Goal: Task Accomplishment & Management: Manage account settings

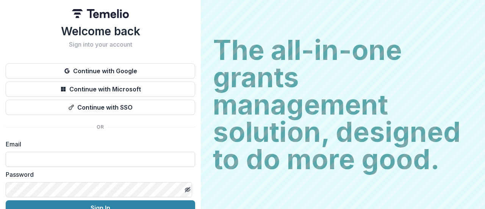
click at [14, 164] on input at bounding box center [100, 159] width 189 height 15
click at [50, 161] on input at bounding box center [100, 159] width 189 height 15
click at [46, 162] on input at bounding box center [100, 159] width 189 height 15
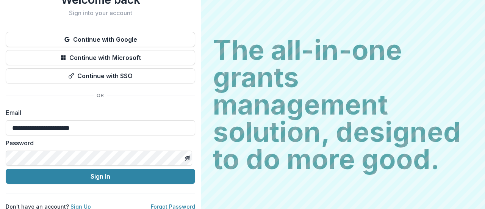
scroll to position [39, 0]
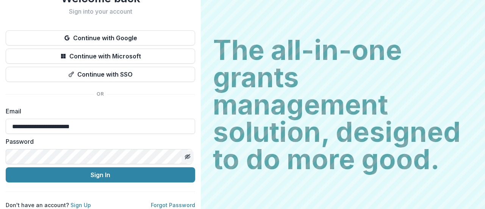
type input "**********"
click at [181, 151] on button "Toggle password visibility" at bounding box center [187, 156] width 12 height 12
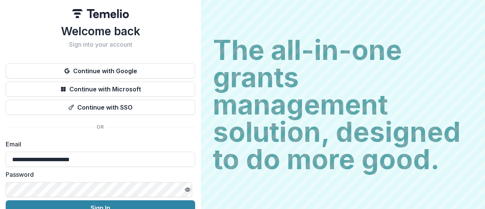
click at [100, 203] on button "Sign In" at bounding box center [100, 207] width 189 height 15
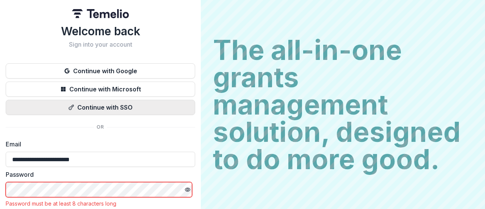
scroll to position [39, 0]
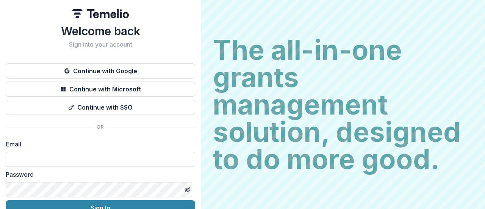
click at [42, 156] on input at bounding box center [100, 159] width 189 height 15
type input "**********"
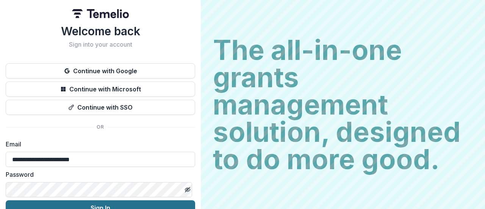
click at [120, 206] on button "Sign In" at bounding box center [100, 207] width 189 height 15
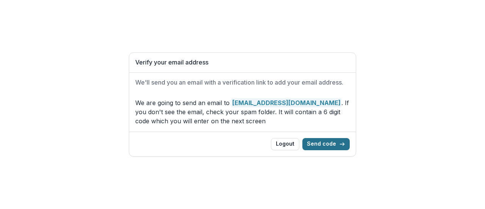
click at [321, 142] on button "Send code" at bounding box center [325, 144] width 47 height 12
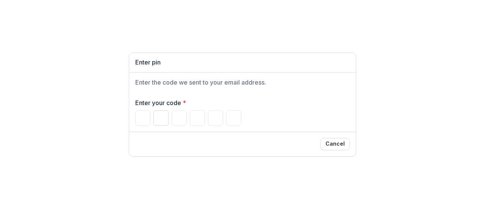
type input "*"
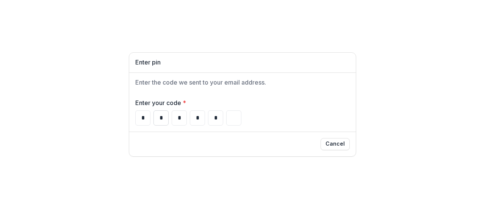
type input "*"
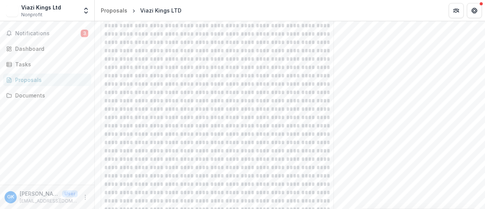
scroll to position [455, 0]
click at [198, 164] on p at bounding box center [222, 110] width 236 height 208
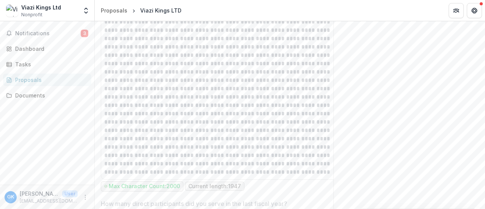
scroll to position [458, 0]
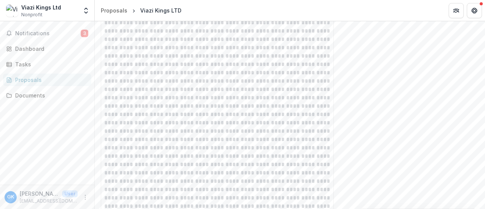
drag, startPoint x: 196, startPoint y: 117, endPoint x: 215, endPoint y: 118, distance: 19.0
click at [215, 118] on p at bounding box center [222, 106] width 236 height 208
click at [232, 159] on p at bounding box center [222, 106] width 236 height 208
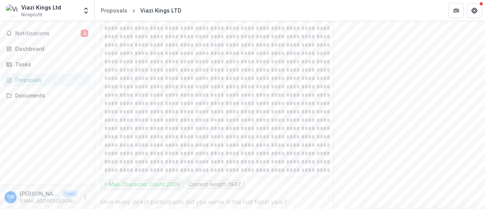
scroll to position [467, 0]
